Goal: Information Seeking & Learning: Learn about a topic

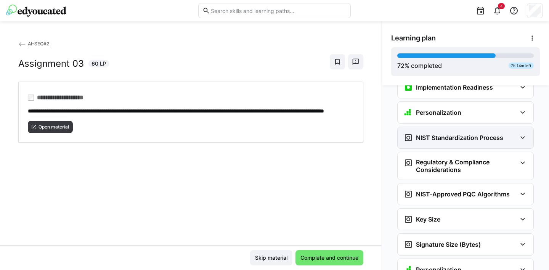
scroll to position [1531, 0]
click at [445, 133] on h3 "NIST Standardization Process" at bounding box center [459, 137] width 87 height 8
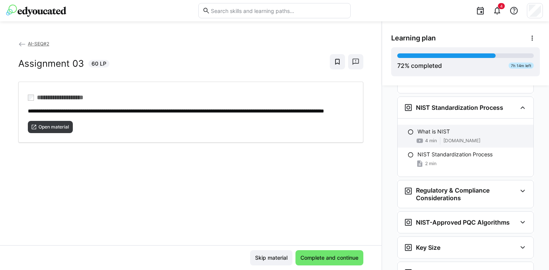
scroll to position [1560, 0]
click at [439, 128] on p "What is NIST" at bounding box center [434, 132] width 32 height 8
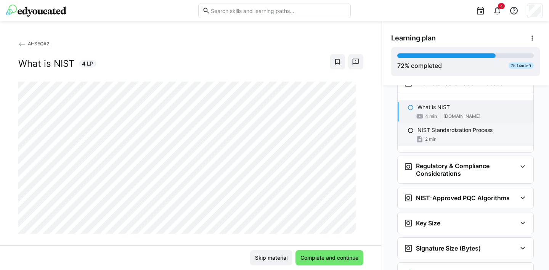
scroll to position [1578, 0]
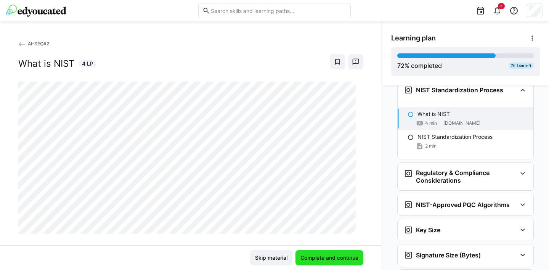
click at [331, 258] on span "Complete and continue" at bounding box center [329, 258] width 60 height 8
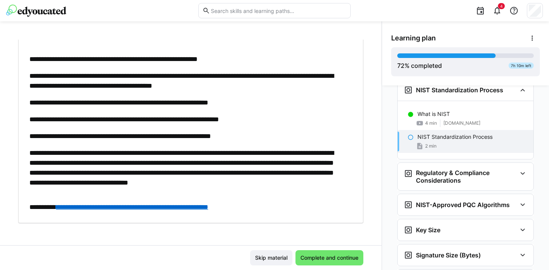
scroll to position [211, 0]
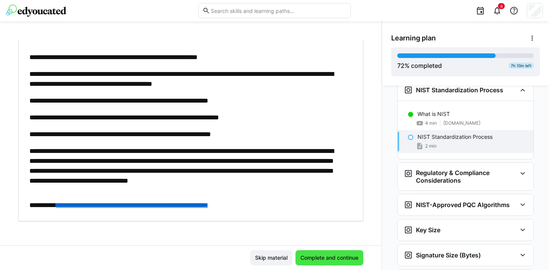
click at [330, 257] on span "Complete and continue" at bounding box center [329, 258] width 60 height 8
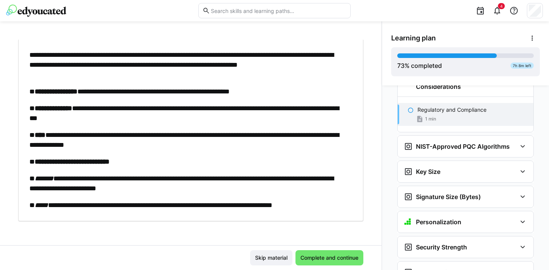
scroll to position [1673, 0]
click at [327, 260] on span "Complete and continue" at bounding box center [329, 258] width 60 height 8
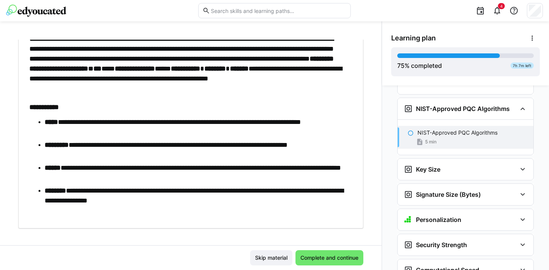
scroll to position [361, 0]
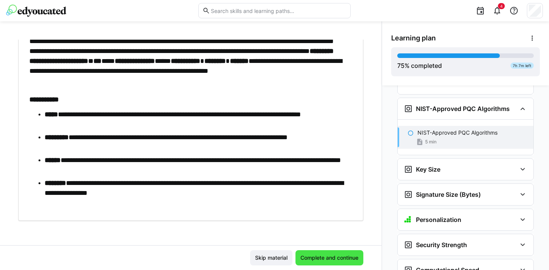
click at [335, 258] on span "Complete and continue" at bounding box center [329, 258] width 60 height 8
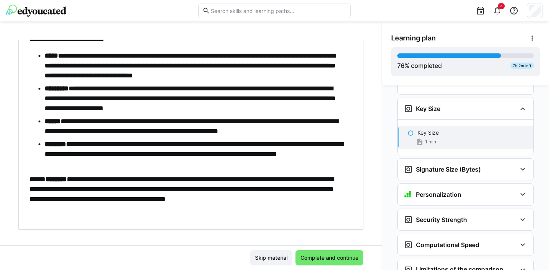
scroll to position [84, 0]
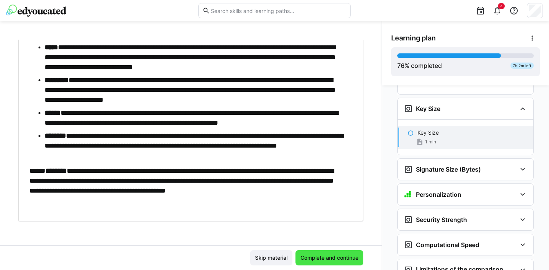
click at [332, 256] on span "Complete and continue" at bounding box center [329, 258] width 60 height 8
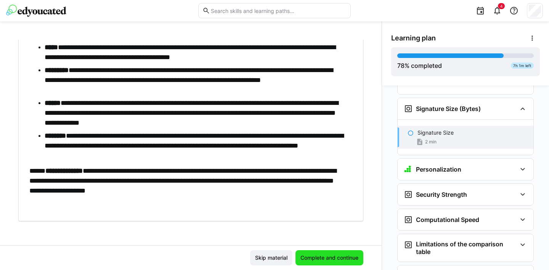
click at [331, 255] on span "Complete and continue" at bounding box center [329, 258] width 60 height 8
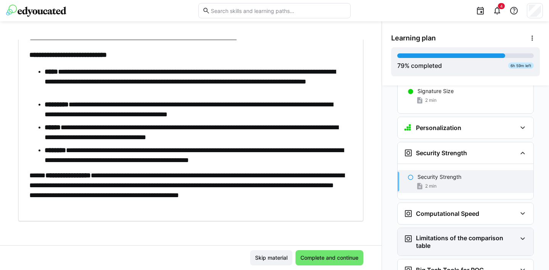
scroll to position [1873, 0]
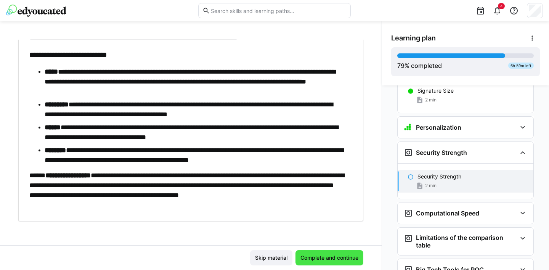
click at [332, 258] on span "Complete and continue" at bounding box center [329, 258] width 60 height 8
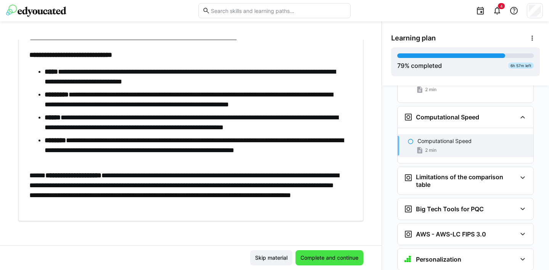
scroll to position [1978, 0]
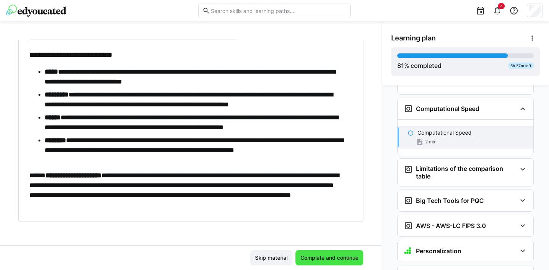
click at [333, 260] on span "Complete and continue" at bounding box center [329, 258] width 60 height 8
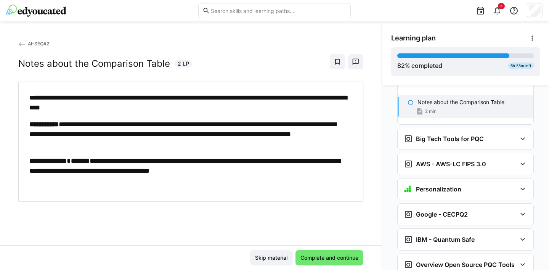
scroll to position [2067, 0]
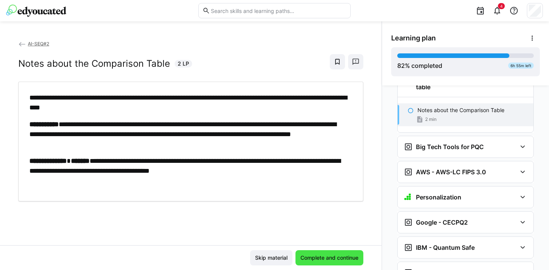
click at [332, 255] on span "Complete and continue" at bounding box center [329, 258] width 60 height 8
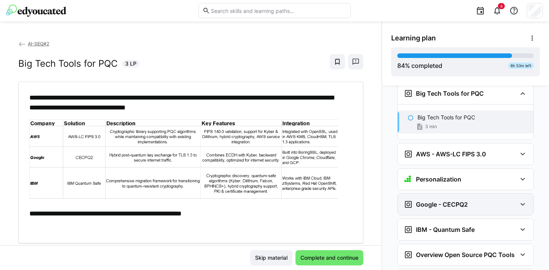
scroll to position [2129, 0]
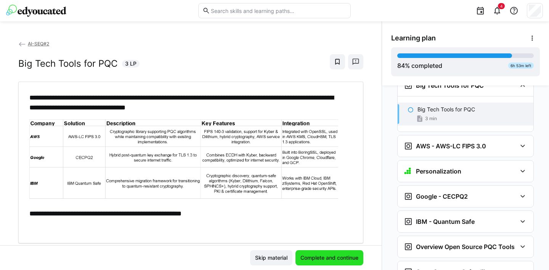
click at [345, 260] on span "Complete and continue" at bounding box center [329, 258] width 60 height 8
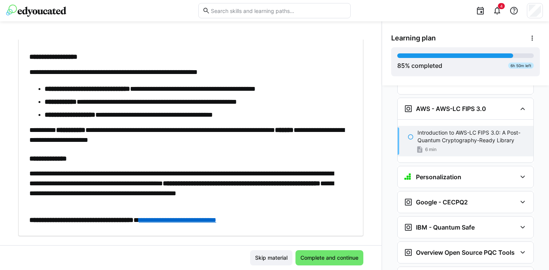
scroll to position [393, 0]
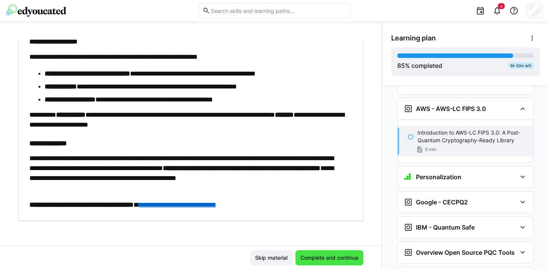
click at [331, 257] on span "Complete and continue" at bounding box center [329, 258] width 60 height 8
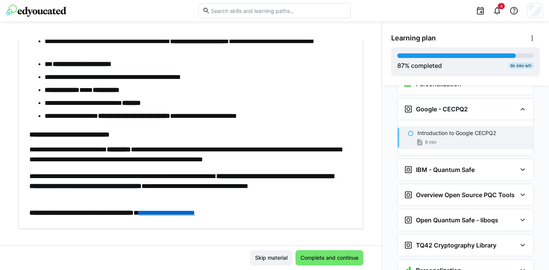
scroll to position [323, 0]
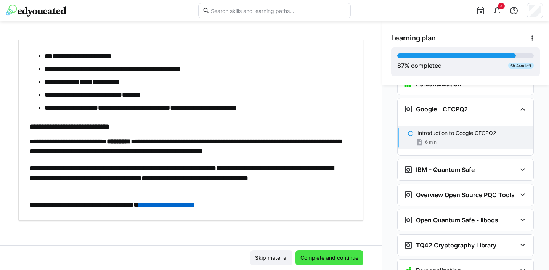
click at [331, 261] on span "Complete and continue" at bounding box center [329, 258] width 60 height 8
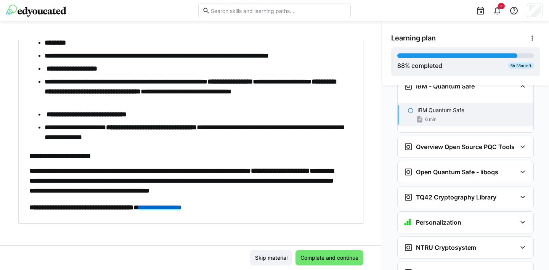
scroll to position [286, 0]
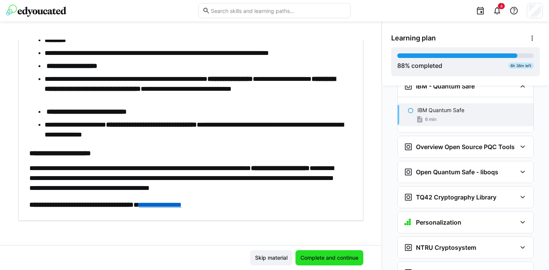
click at [334, 261] on span "Complete and continue" at bounding box center [329, 258] width 60 height 8
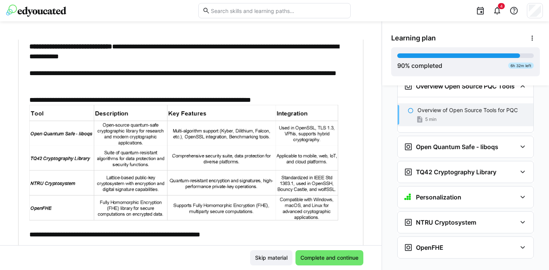
scroll to position [81, 0]
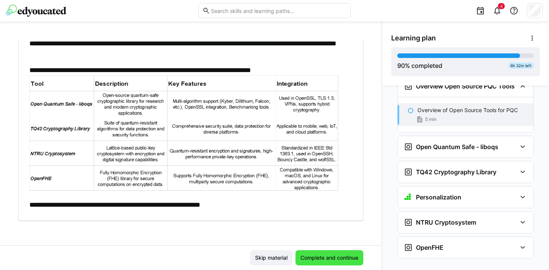
click at [348, 256] on span "Complete and continue" at bounding box center [329, 258] width 60 height 8
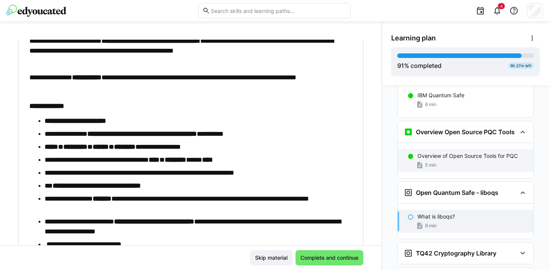
scroll to position [2357, 0]
click at [469, 162] on div "5 min" at bounding box center [473, 166] width 110 height 8
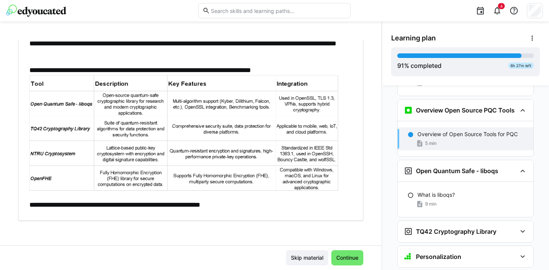
scroll to position [2381, 0]
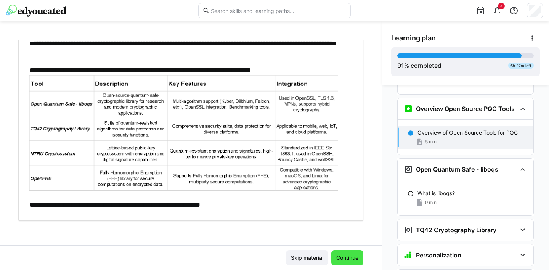
click at [348, 257] on span "Continue" at bounding box center [347, 258] width 24 height 8
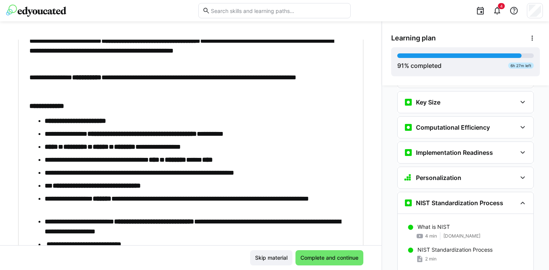
scroll to position [1469, 0]
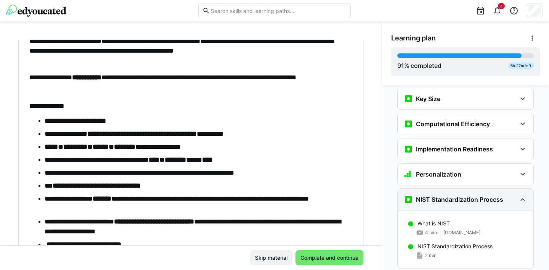
click at [519, 195] on eds-icon at bounding box center [522, 199] width 9 height 9
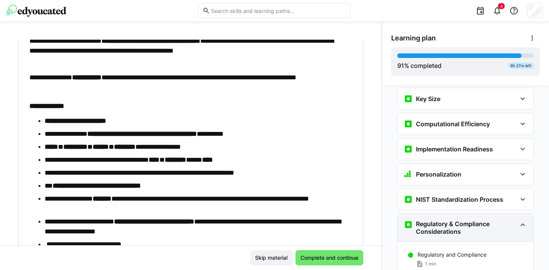
click at [518, 220] on eds-icon at bounding box center [522, 224] width 9 height 9
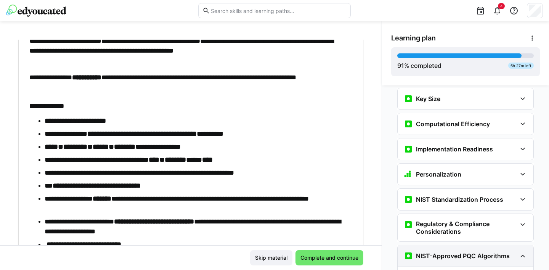
click at [518, 251] on eds-icon at bounding box center [522, 255] width 9 height 9
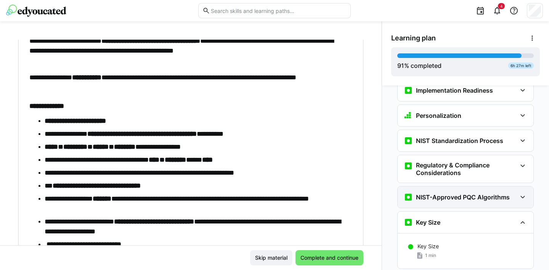
scroll to position [1532, 0]
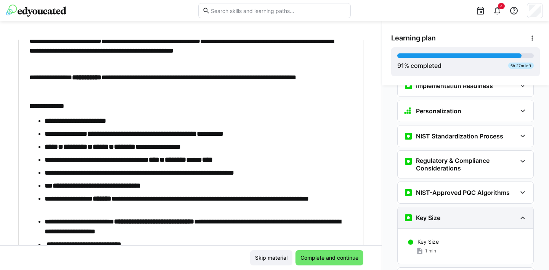
click at [518, 213] on eds-icon at bounding box center [522, 217] width 9 height 9
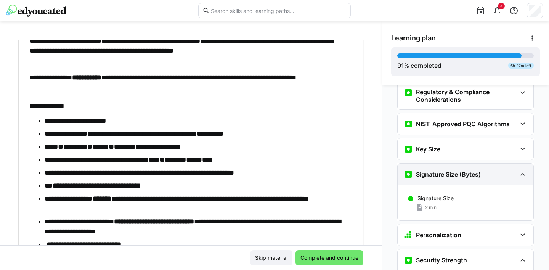
scroll to position [1602, 0]
click at [518, 169] on eds-icon at bounding box center [522, 173] width 9 height 9
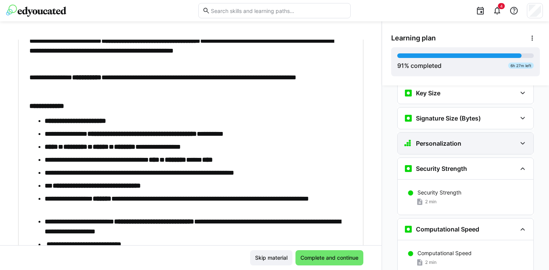
scroll to position [1679, 0]
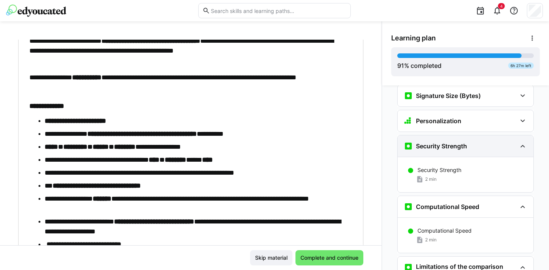
click at [518, 142] on eds-icon at bounding box center [522, 146] width 9 height 9
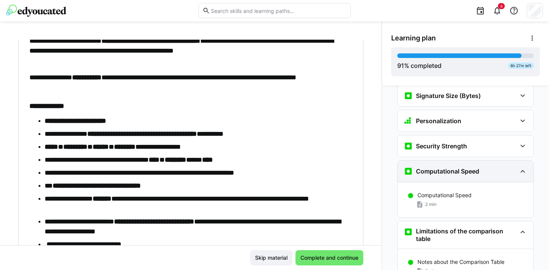
click at [518, 167] on eds-icon at bounding box center [522, 171] width 9 height 9
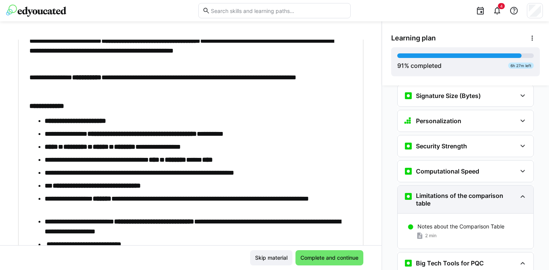
click at [520, 192] on eds-icon at bounding box center [522, 196] width 9 height 9
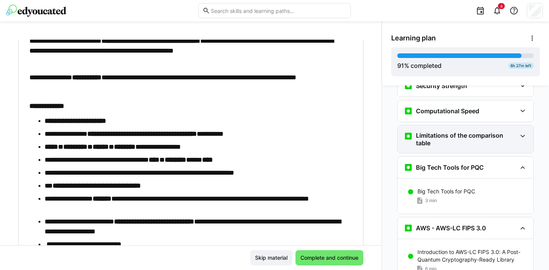
scroll to position [1743, 0]
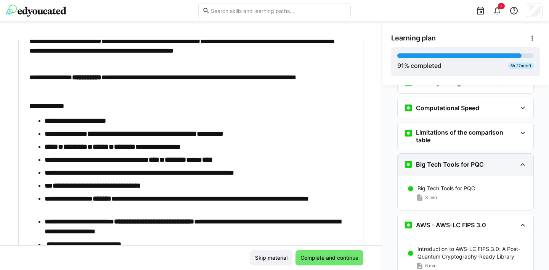
click at [520, 160] on eds-icon at bounding box center [522, 164] width 9 height 9
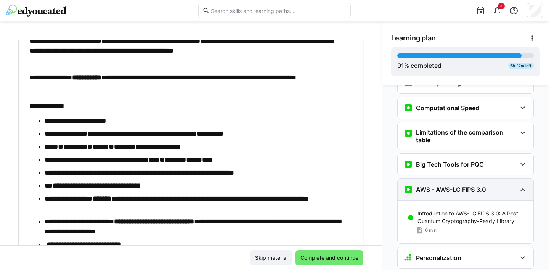
click at [518, 185] on eds-icon at bounding box center [522, 189] width 9 height 9
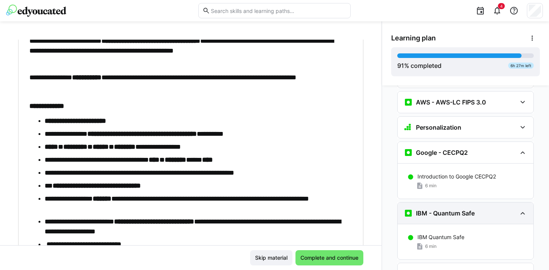
scroll to position [1831, 0]
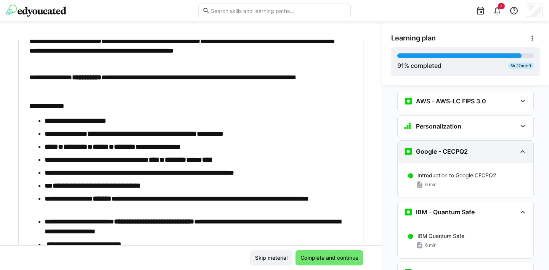
click at [519, 147] on eds-icon at bounding box center [522, 151] width 9 height 9
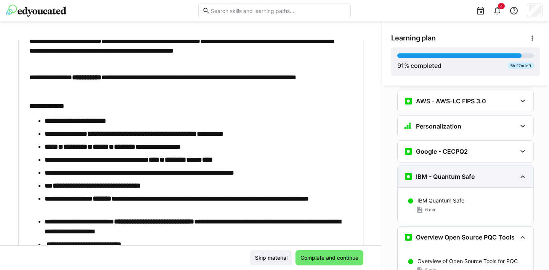
click at [519, 172] on eds-icon at bounding box center [522, 176] width 9 height 9
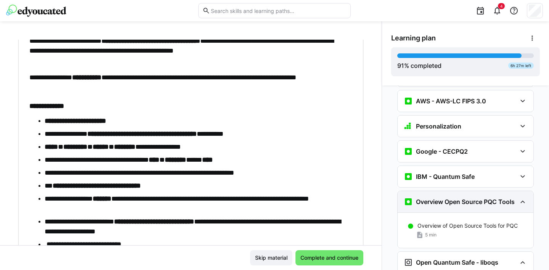
click at [519, 197] on eds-icon at bounding box center [522, 201] width 9 height 9
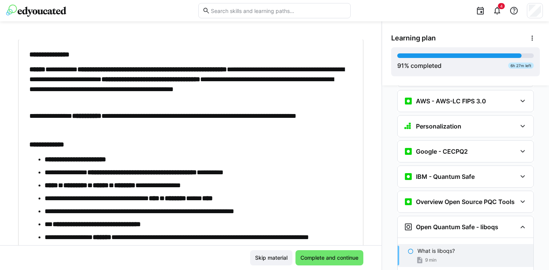
scroll to position [0, 0]
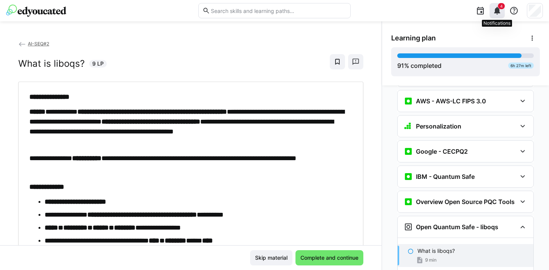
click at [497, 10] on eds-icon at bounding box center [497, 10] width 9 height 9
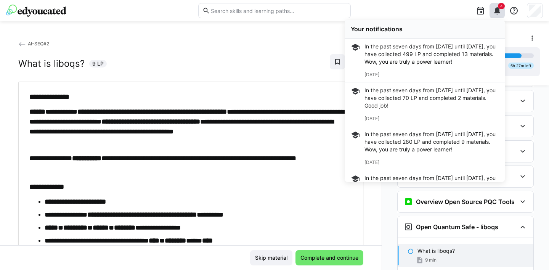
click at [246, 45] on app-back-navigation "AI-SEQ#2" at bounding box center [190, 44] width 345 height 8
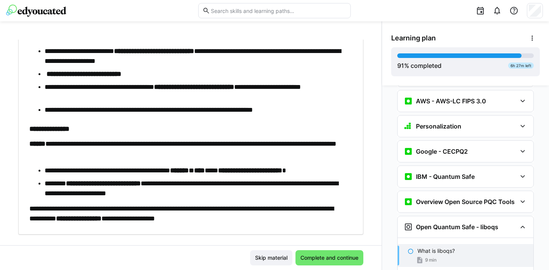
scroll to position [265, 0]
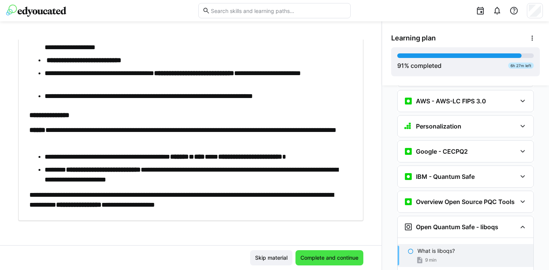
click at [335, 256] on span "Complete and continue" at bounding box center [329, 258] width 60 height 8
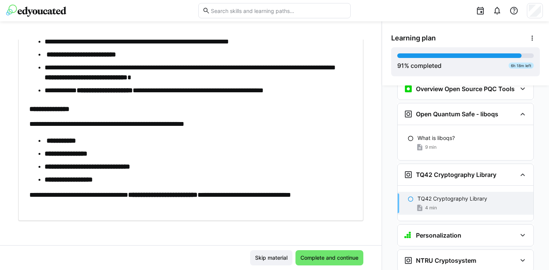
scroll to position [1947, 0]
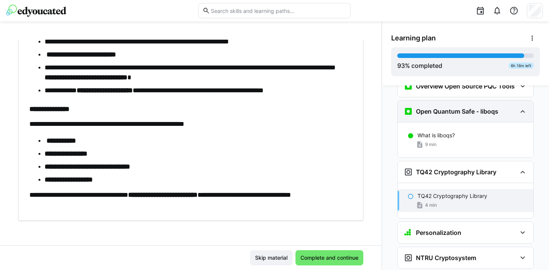
click at [519, 107] on eds-icon at bounding box center [522, 111] width 9 height 9
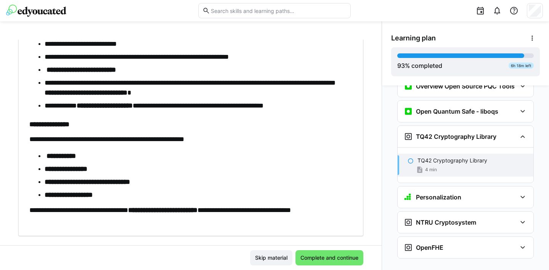
scroll to position [252, 0]
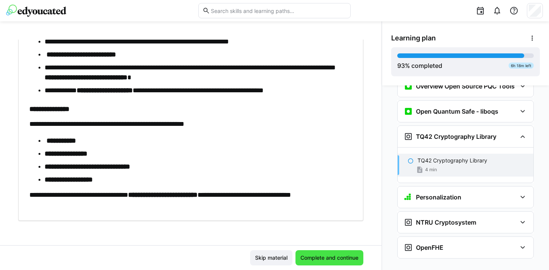
click at [341, 257] on span "Complete and continue" at bounding box center [329, 258] width 60 height 8
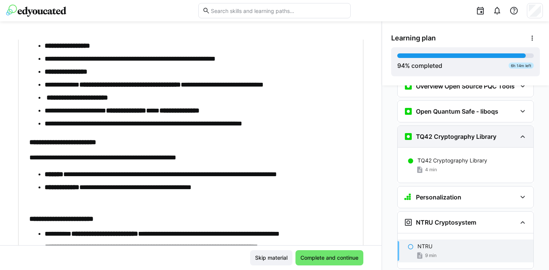
click at [518, 132] on eds-icon at bounding box center [522, 136] width 9 height 9
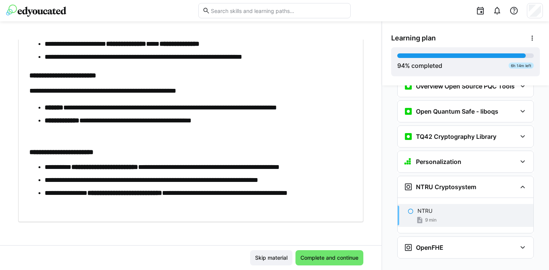
scroll to position [320, 0]
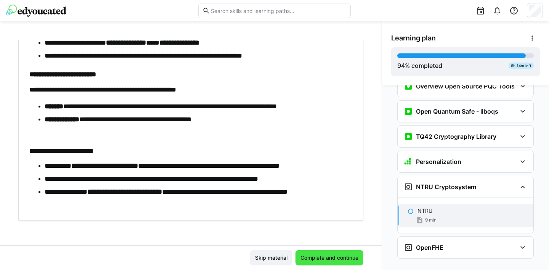
click at [335, 258] on span "Complete and continue" at bounding box center [329, 258] width 60 height 8
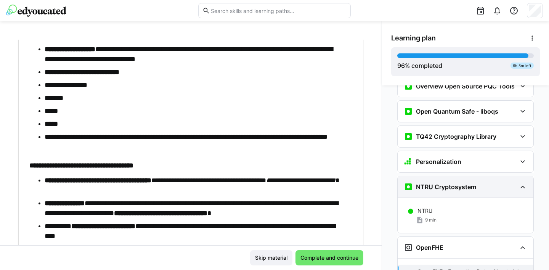
click at [520, 182] on eds-icon at bounding box center [522, 186] width 9 height 9
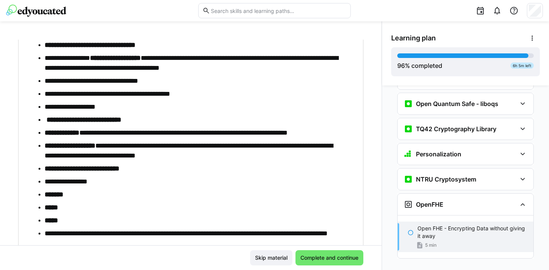
scroll to position [225, 0]
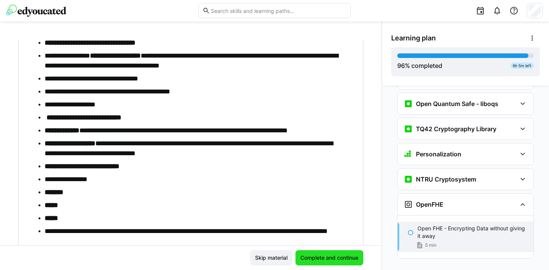
click at [329, 259] on span "Complete and continue" at bounding box center [329, 258] width 60 height 8
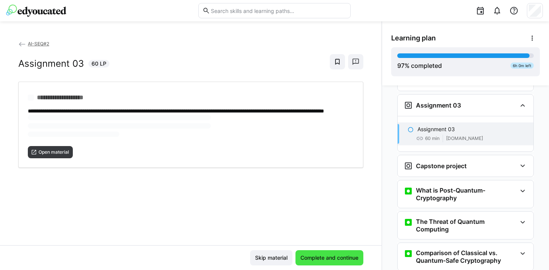
scroll to position [1239, 0]
